Goal: Communication & Community: Participate in discussion

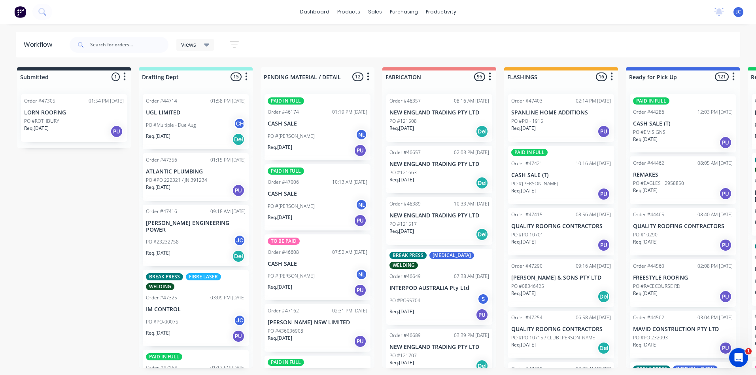
click at [187, 225] on p "[PERSON_NAME] ENGINEERING POWER" at bounding box center [196, 226] width 100 height 13
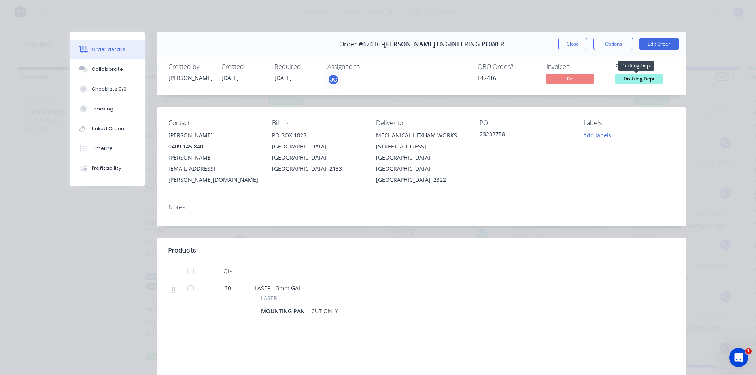
click at [643, 77] on span "Drafting Dept" at bounding box center [638, 79] width 47 height 10
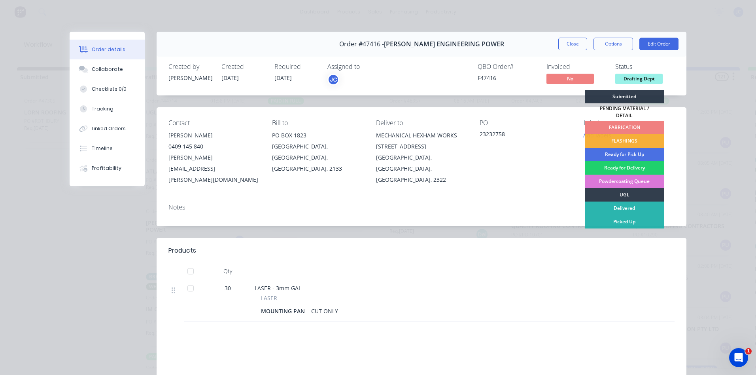
click at [622, 121] on div "FABRICATION" at bounding box center [624, 127] width 79 height 13
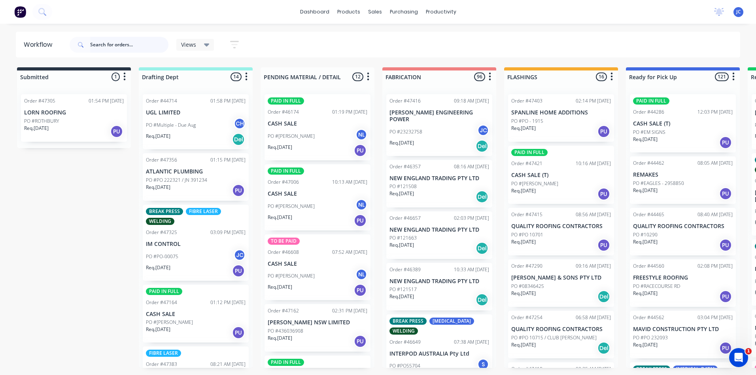
click at [113, 44] on input "text" at bounding box center [129, 45] width 78 height 16
type input "47424"
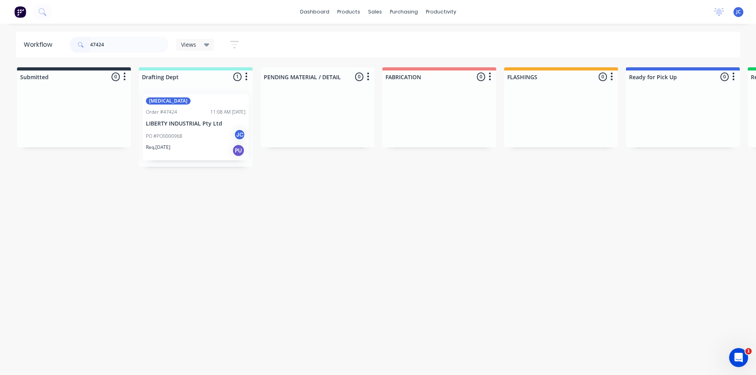
click at [194, 123] on p "LIBERTY INDUSTRIAL Pty Ltd" at bounding box center [196, 123] width 100 height 7
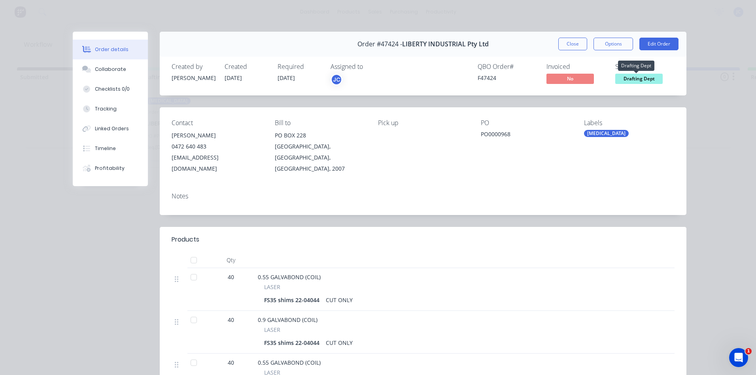
click at [625, 79] on span "Drafting Dept" at bounding box center [638, 79] width 47 height 10
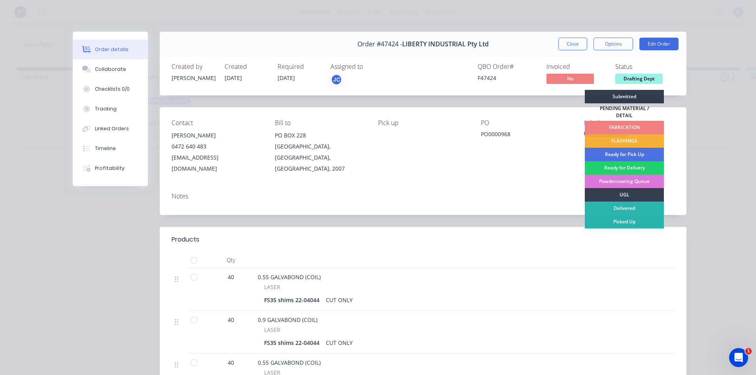
click at [613, 123] on div "FABRICATION" at bounding box center [624, 127] width 79 height 13
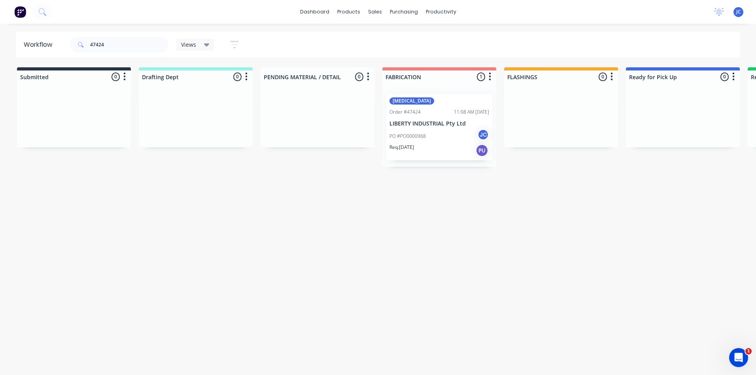
click at [427, 113] on div "Order #47424 11:08 AM [DATE]" at bounding box center [440, 111] width 100 height 7
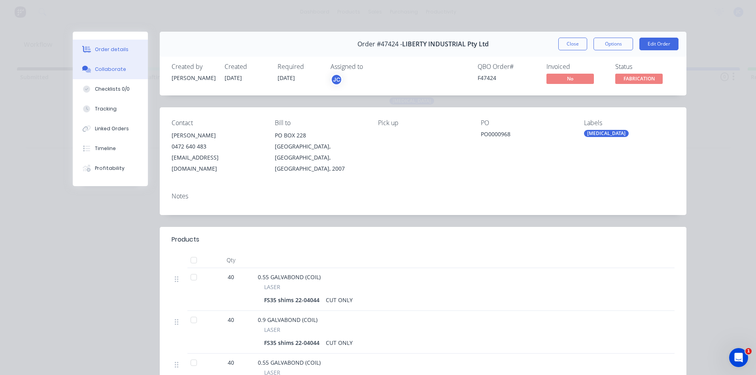
click at [104, 70] on div "Collaborate" at bounding box center [110, 69] width 31 height 7
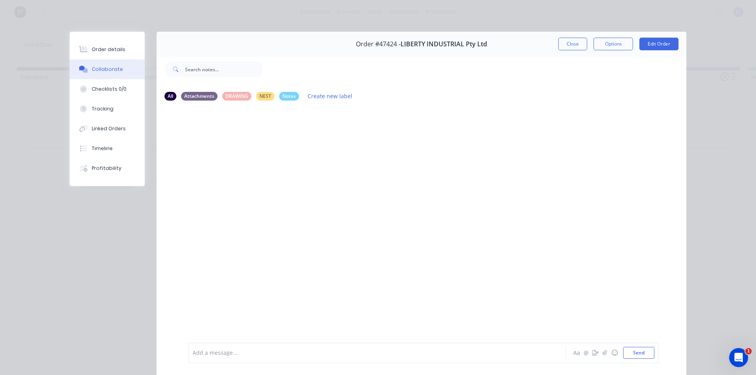
click at [243, 357] on div "Add a message..." at bounding box center [366, 352] width 346 height 12
click at [633, 352] on button "Send" at bounding box center [638, 352] width 31 height 12
click at [573, 43] on button "Close" at bounding box center [572, 44] width 29 height 13
